Goal: Information Seeking & Learning: Compare options

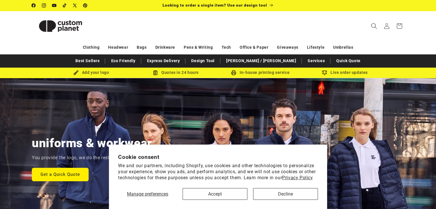
click at [374, 25] on icon "Search" at bounding box center [374, 26] width 6 height 6
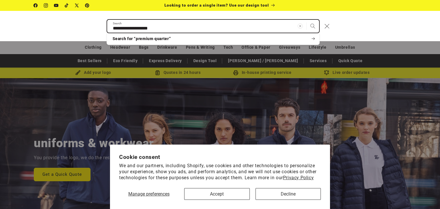
type input "**********"
click at [307, 20] on button "Search" at bounding box center [313, 26] width 13 height 13
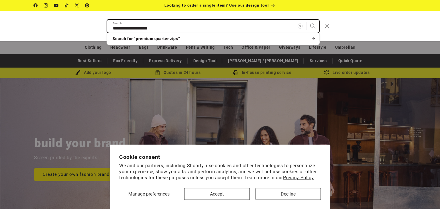
scroll to position [0, 440]
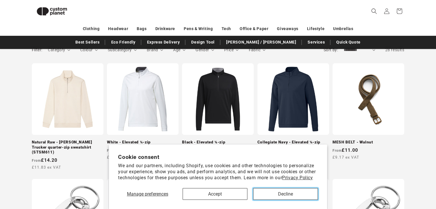
click at [277, 196] on button "Decline" at bounding box center [285, 194] width 65 height 12
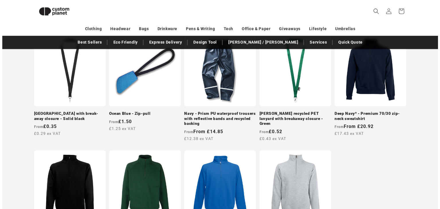
scroll to position [470, 0]
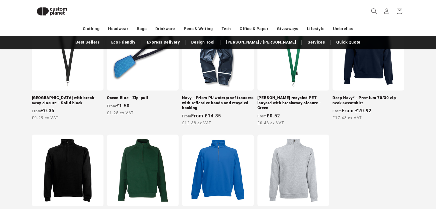
click at [369, 10] on span "Search" at bounding box center [374, 11] width 13 height 13
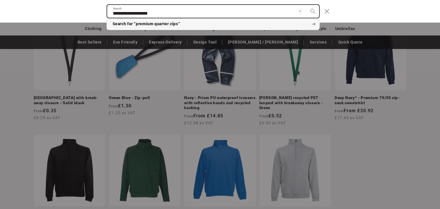
paste input "Search"
type input "*****"
click at [307, 5] on button "Search" at bounding box center [313, 11] width 13 height 13
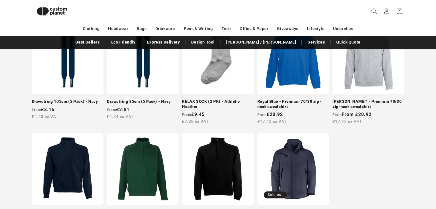
scroll to position [128, 0]
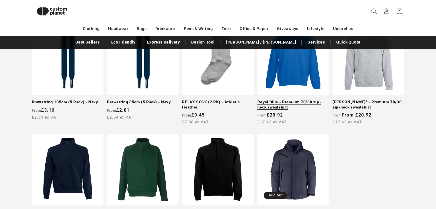
click at [294, 100] on link "Royal Blue - Premium 70/30 zip-neck sweatshirt" at bounding box center [293, 105] width 72 height 10
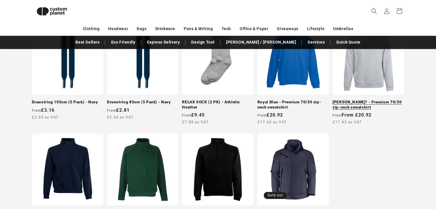
click at [366, 106] on link "[PERSON_NAME]* - Premium 70/30 zip-neck sweatshirt" at bounding box center [369, 105] width 72 height 10
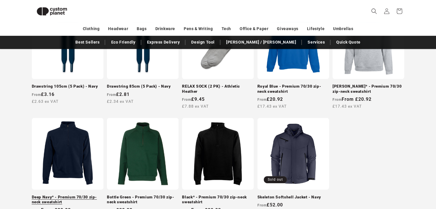
scroll to position [146, 0]
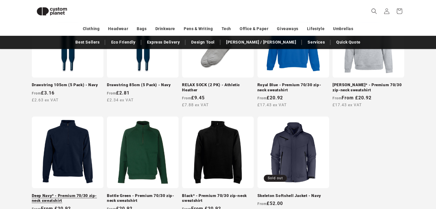
click at [50, 194] on link "Deep Navy* - Premium 70/30 zip-neck sweatshirt" at bounding box center [68, 199] width 72 height 10
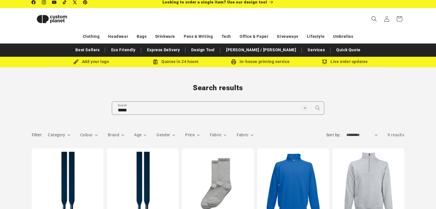
scroll to position [0, 0]
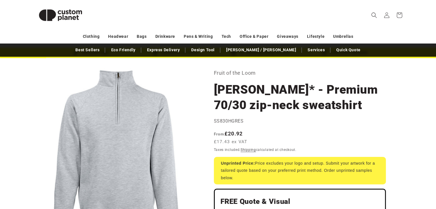
scroll to position [30, 0]
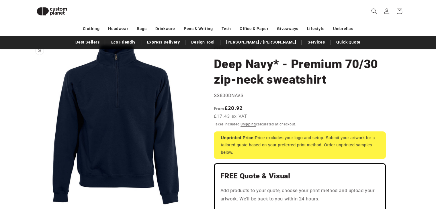
scroll to position [37, 0]
